Goal: Information Seeking & Learning: Learn about a topic

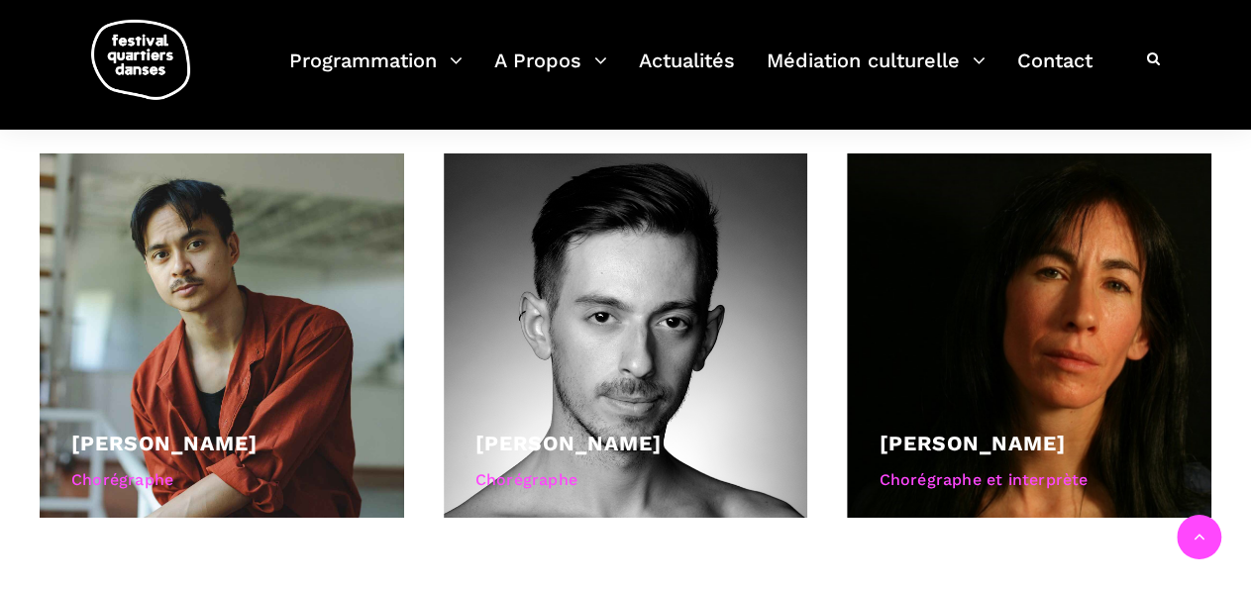
scroll to position [1373, 0]
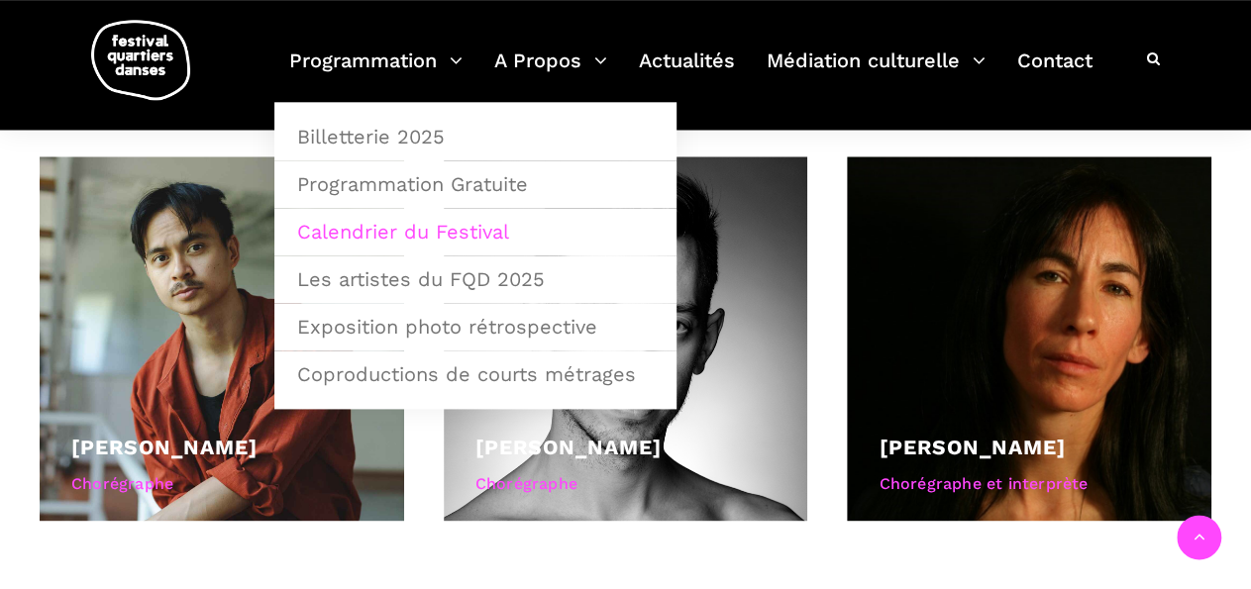
click at [365, 229] on link "Calendrier du Festival" at bounding box center [475, 232] width 380 height 46
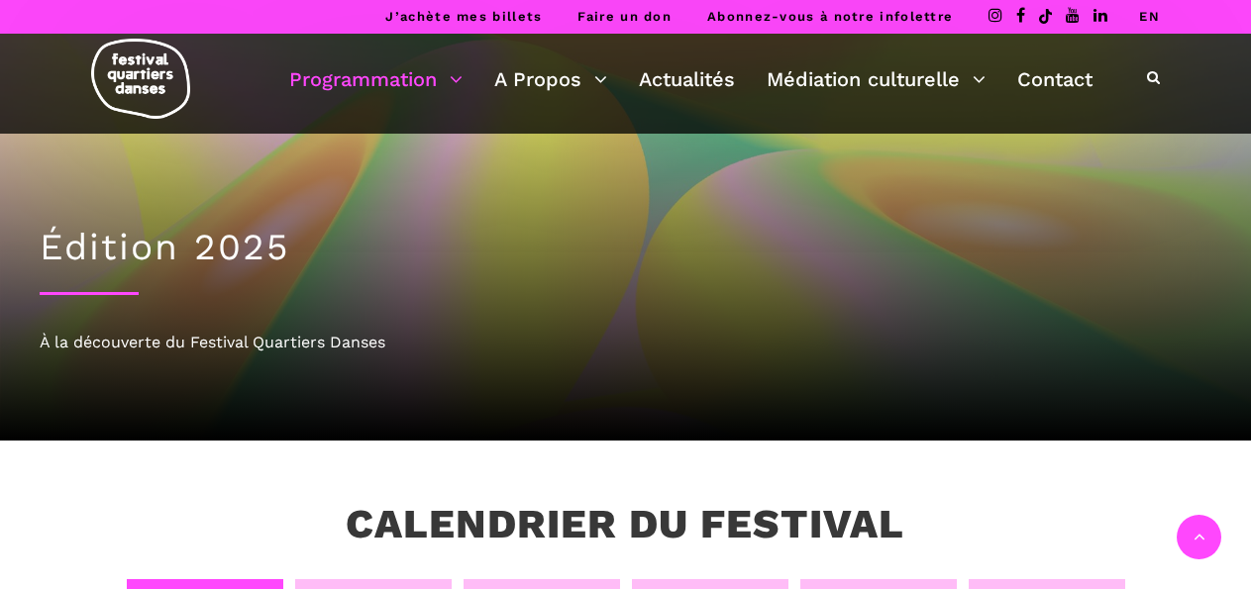
scroll to position [363, 0]
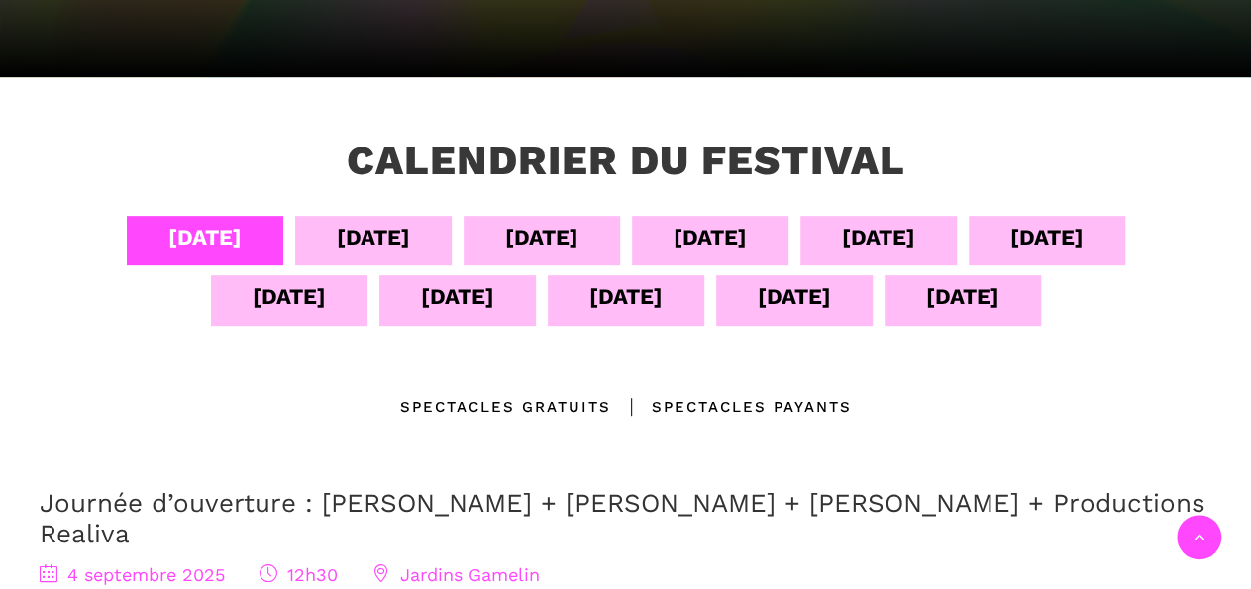
click at [681, 307] on div "12 sept" at bounding box center [626, 300] width 156 height 50
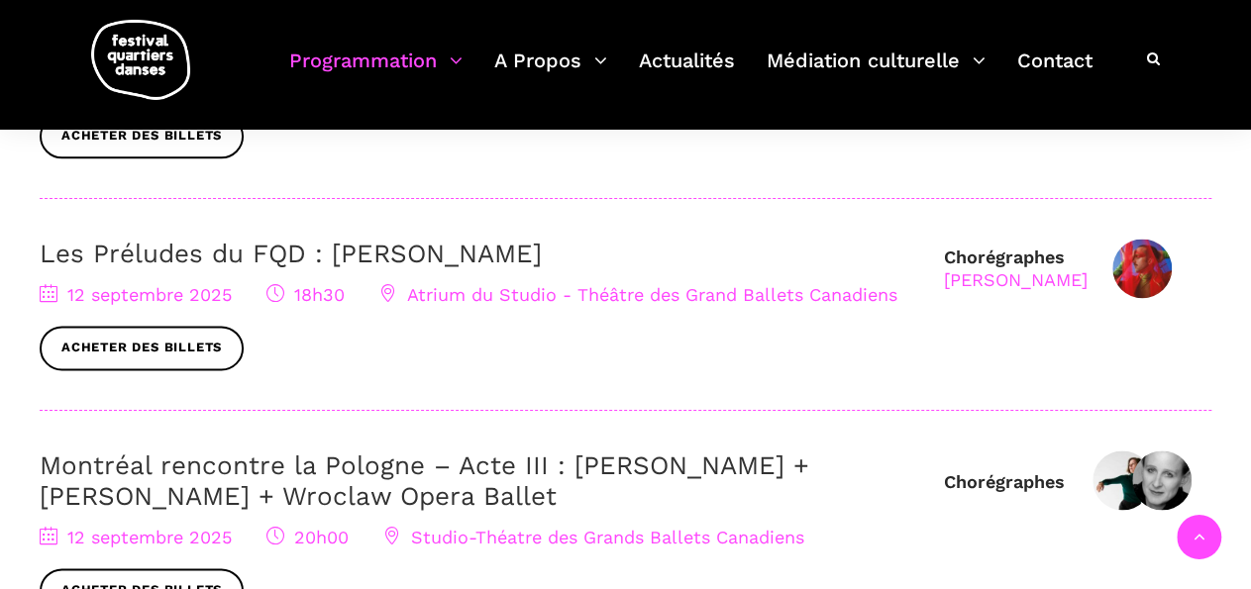
scroll to position [1186, 0]
click at [163, 243] on link "Les Préludes du FQD : [PERSON_NAME]" at bounding box center [291, 255] width 502 height 30
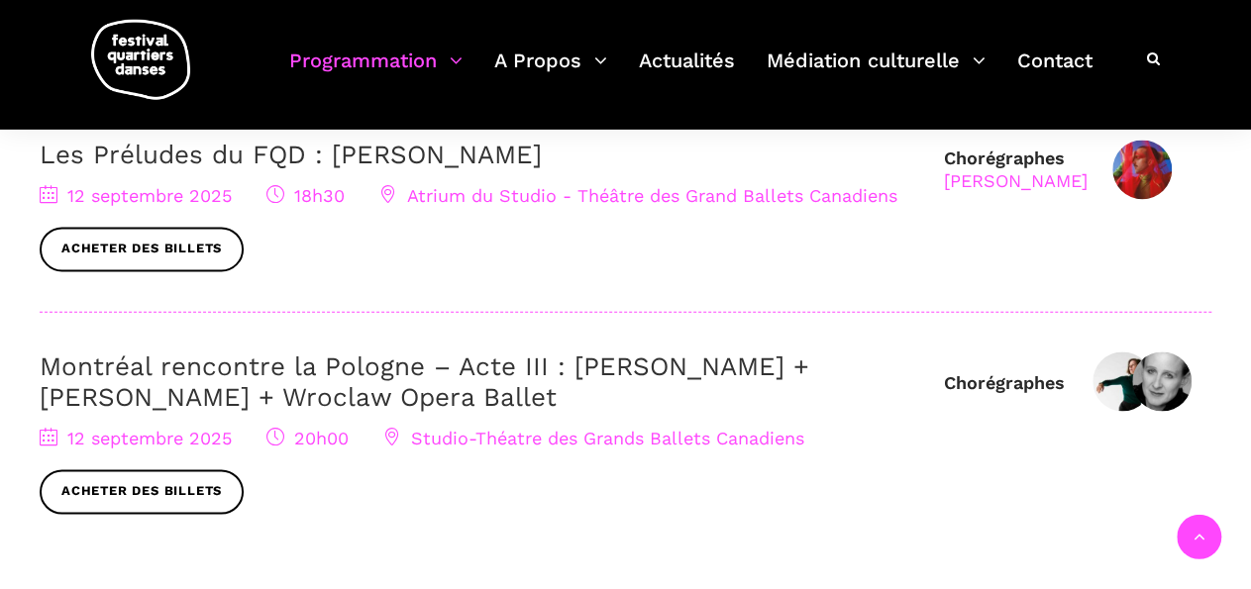
scroll to position [1291, 0]
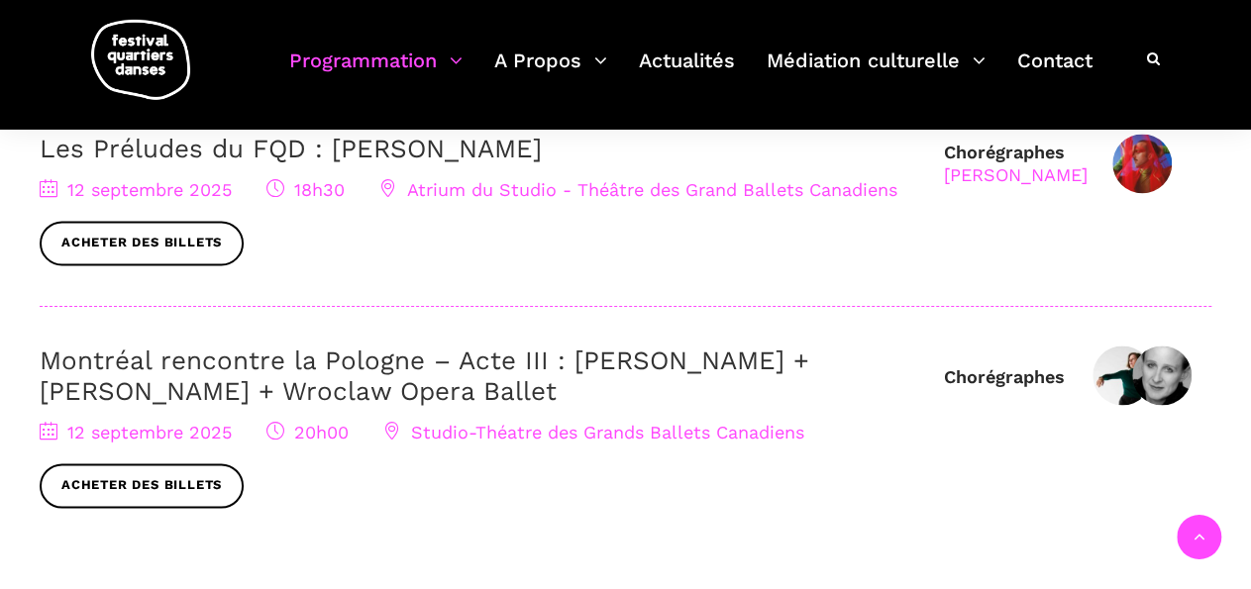
click at [544, 438] on span "Studio-Théatre des Grands Ballets Canadiens" at bounding box center [593, 433] width 421 height 21
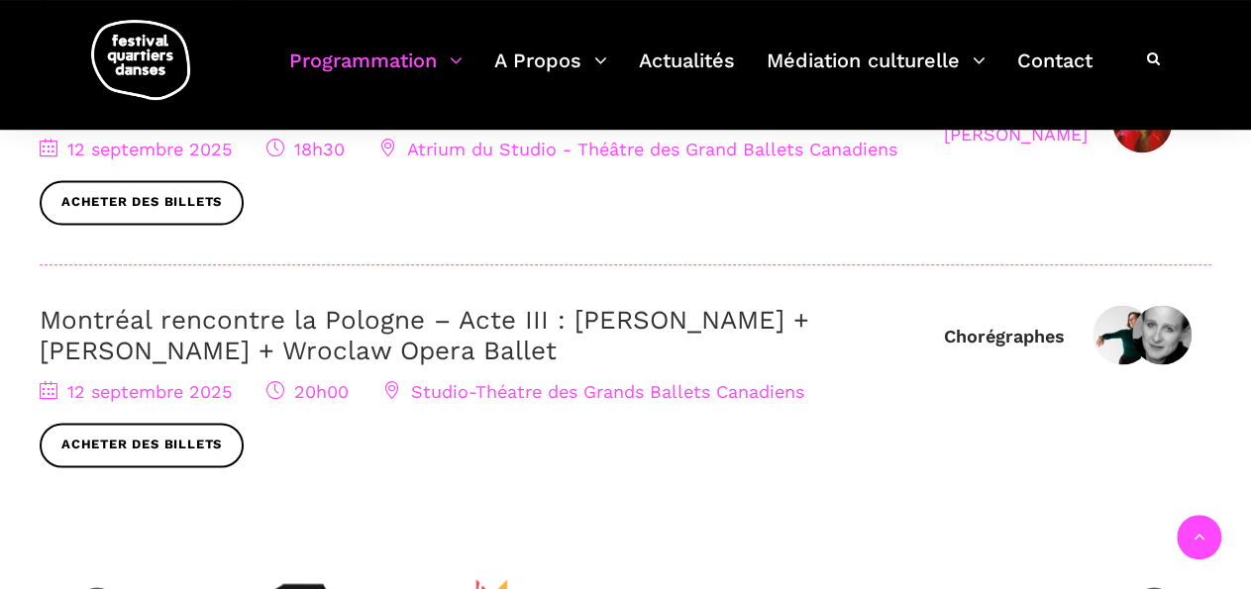
click at [642, 321] on link "Montréal rencontre la Pologne – Acte III : Hélène Simoneau Danse + Jane Mappin …" at bounding box center [424, 335] width 769 height 60
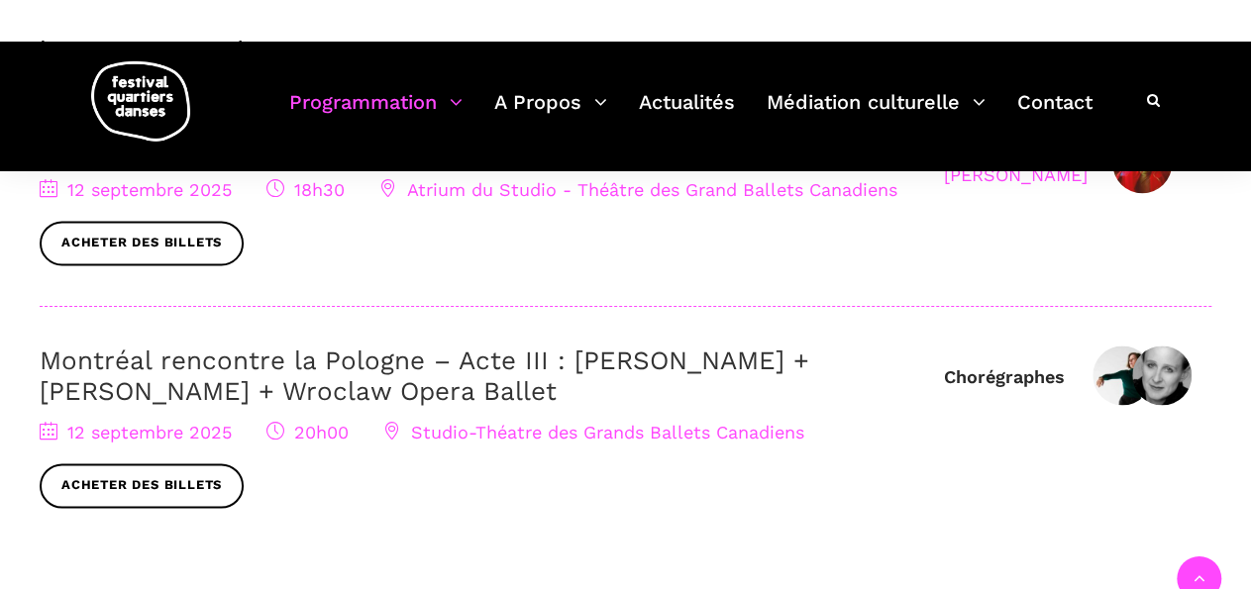
scroll to position [1214, 0]
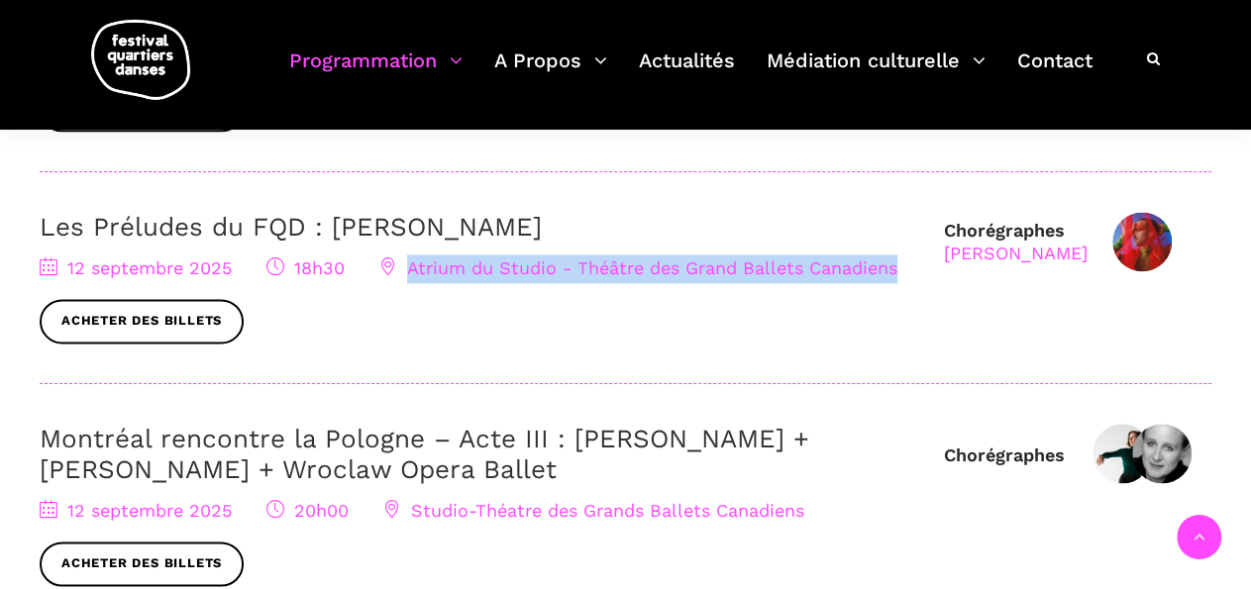
drag, startPoint x: 394, startPoint y: 282, endPoint x: 899, endPoint y: 273, distance: 505.1
click at [899, 273] on div "12 septembre 2025 18h30 Atrium du Studio - Théâtre des Grand Ballets Canadiens …" at bounding box center [482, 298] width 884 height 89
copy span "Atrium du Studio - Théâtre des Grand Ballets Canadiens"
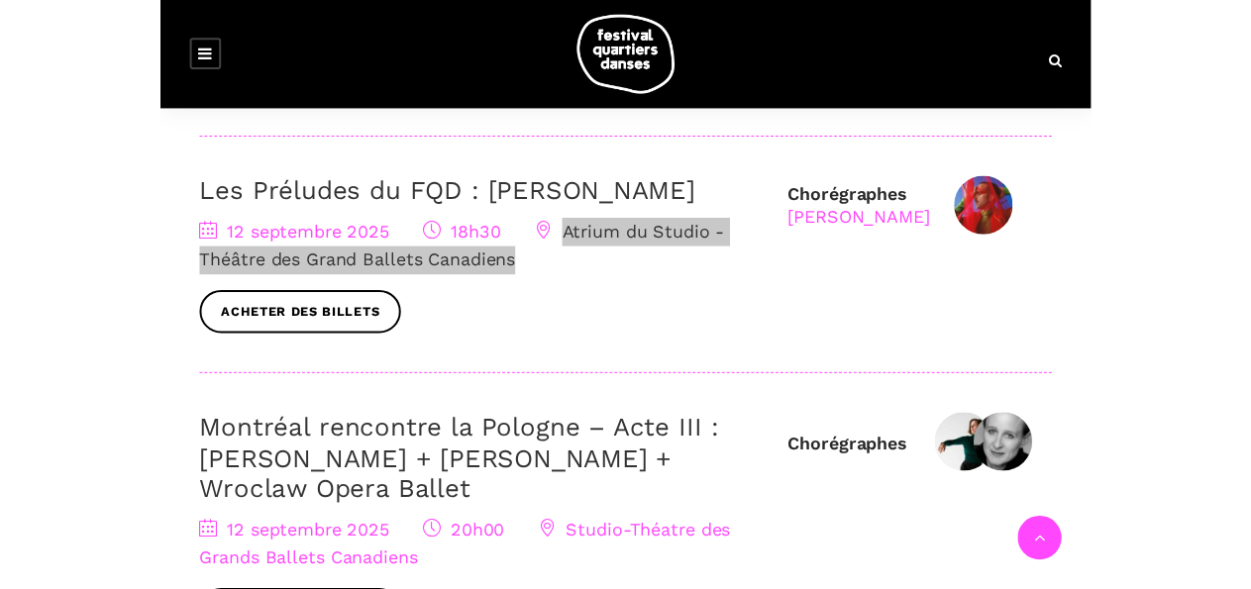
scroll to position [1482, 0]
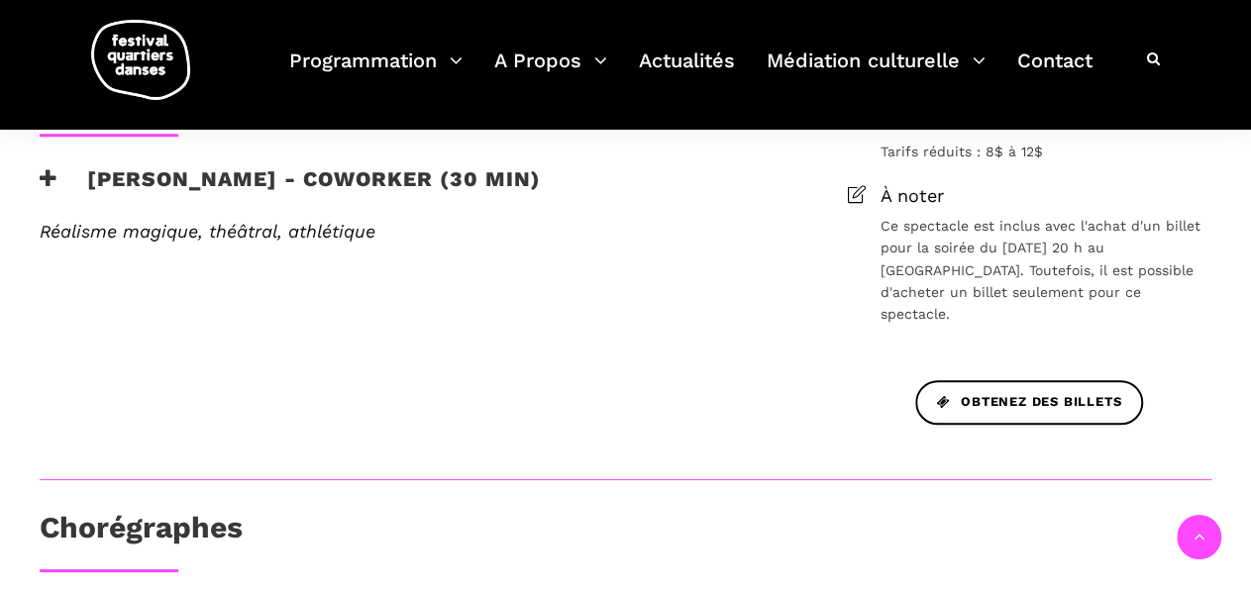
scroll to position [784, 0]
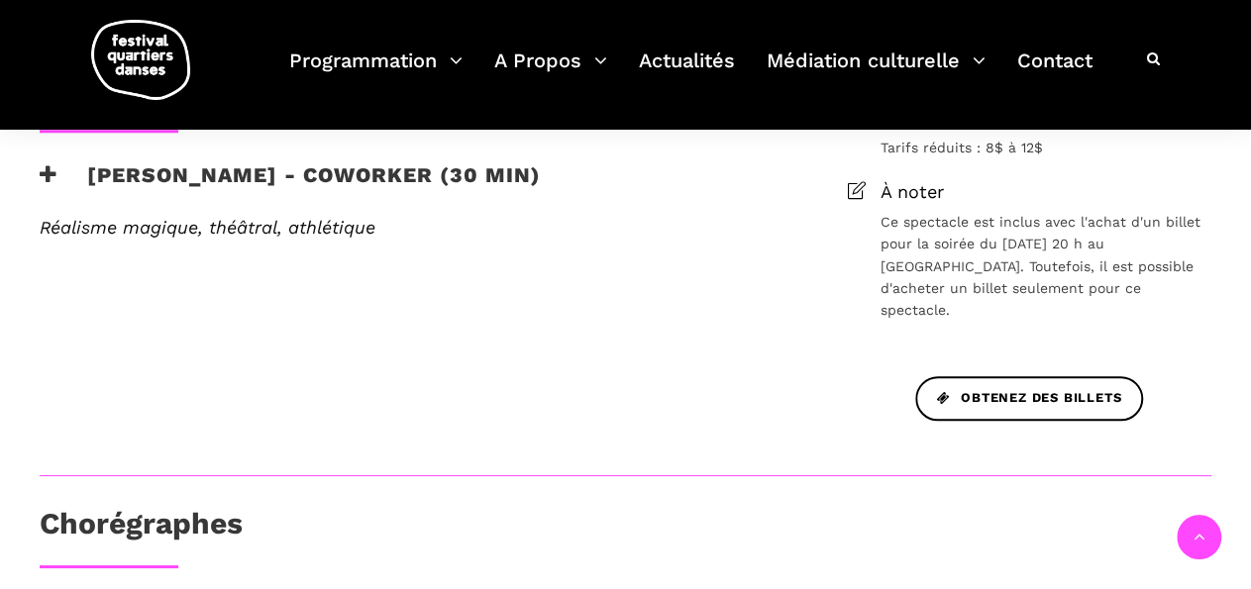
click at [51, 185] on icon at bounding box center [49, 174] width 18 height 21
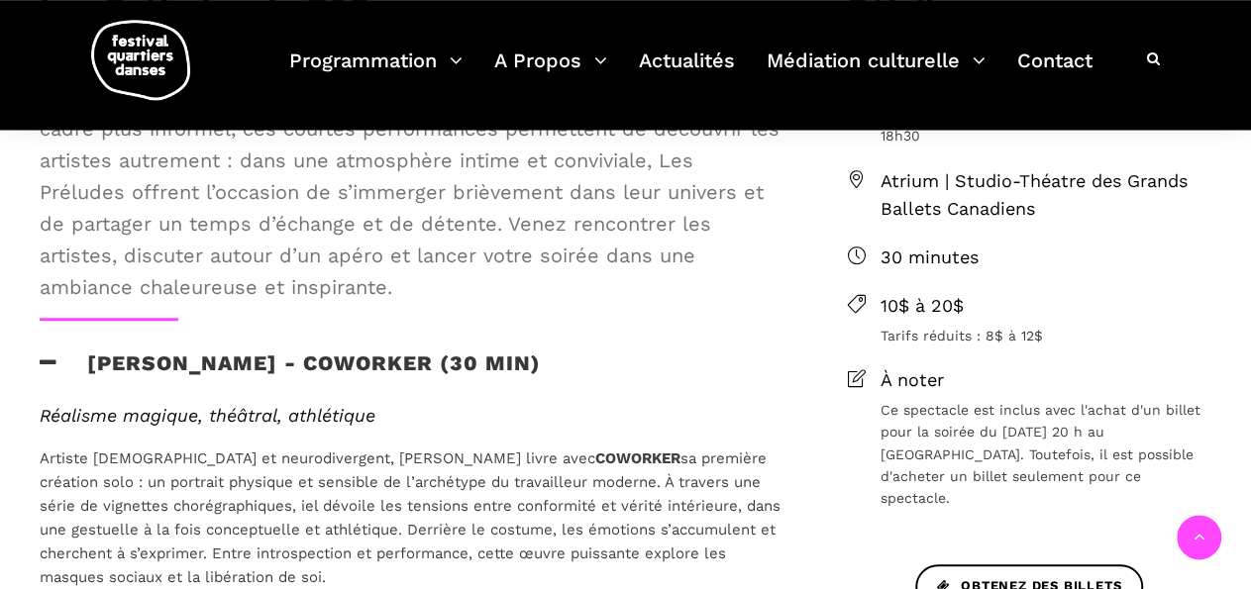
scroll to position [598, 0]
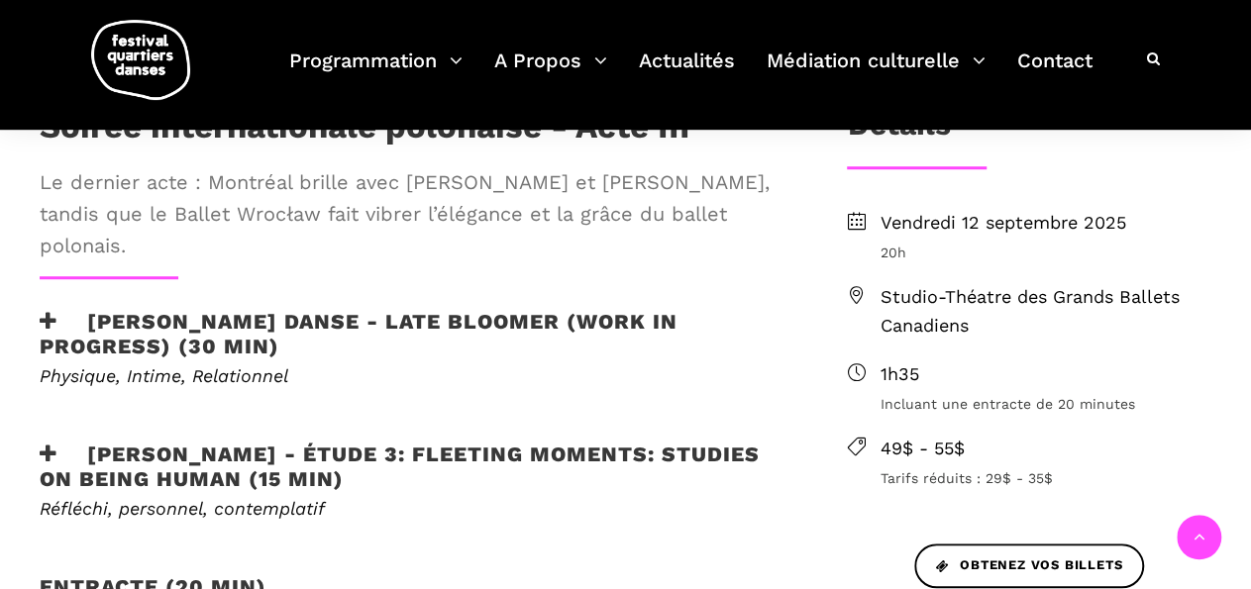
scroll to position [549, 0]
